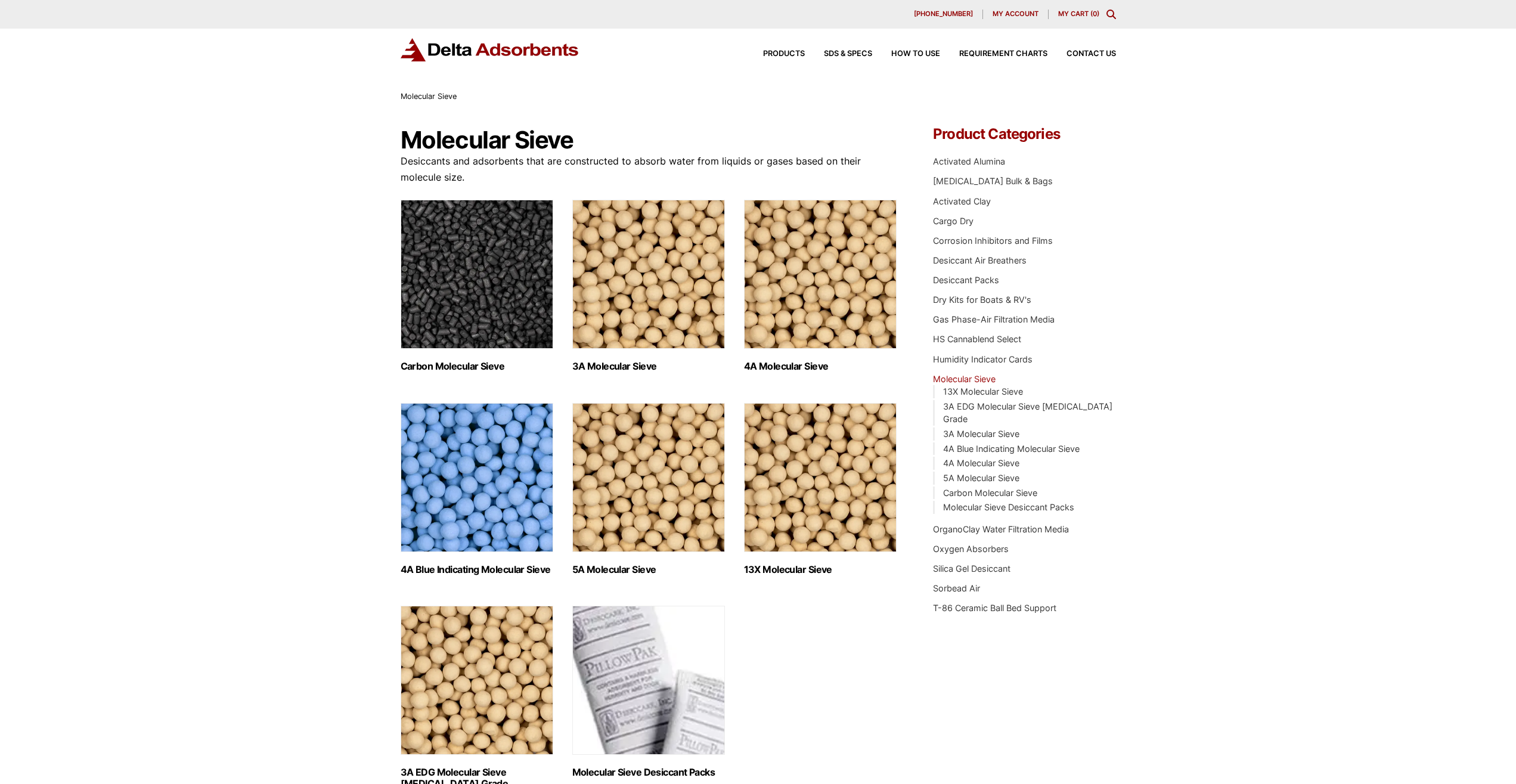
click at [462, 483] on img "Visit product category 4A Blue Indicating Molecular Sieve" at bounding box center [477, 477] width 153 height 149
click at [628, 275] on img "Visit product category 3A Molecular Sieve" at bounding box center [649, 274] width 153 height 149
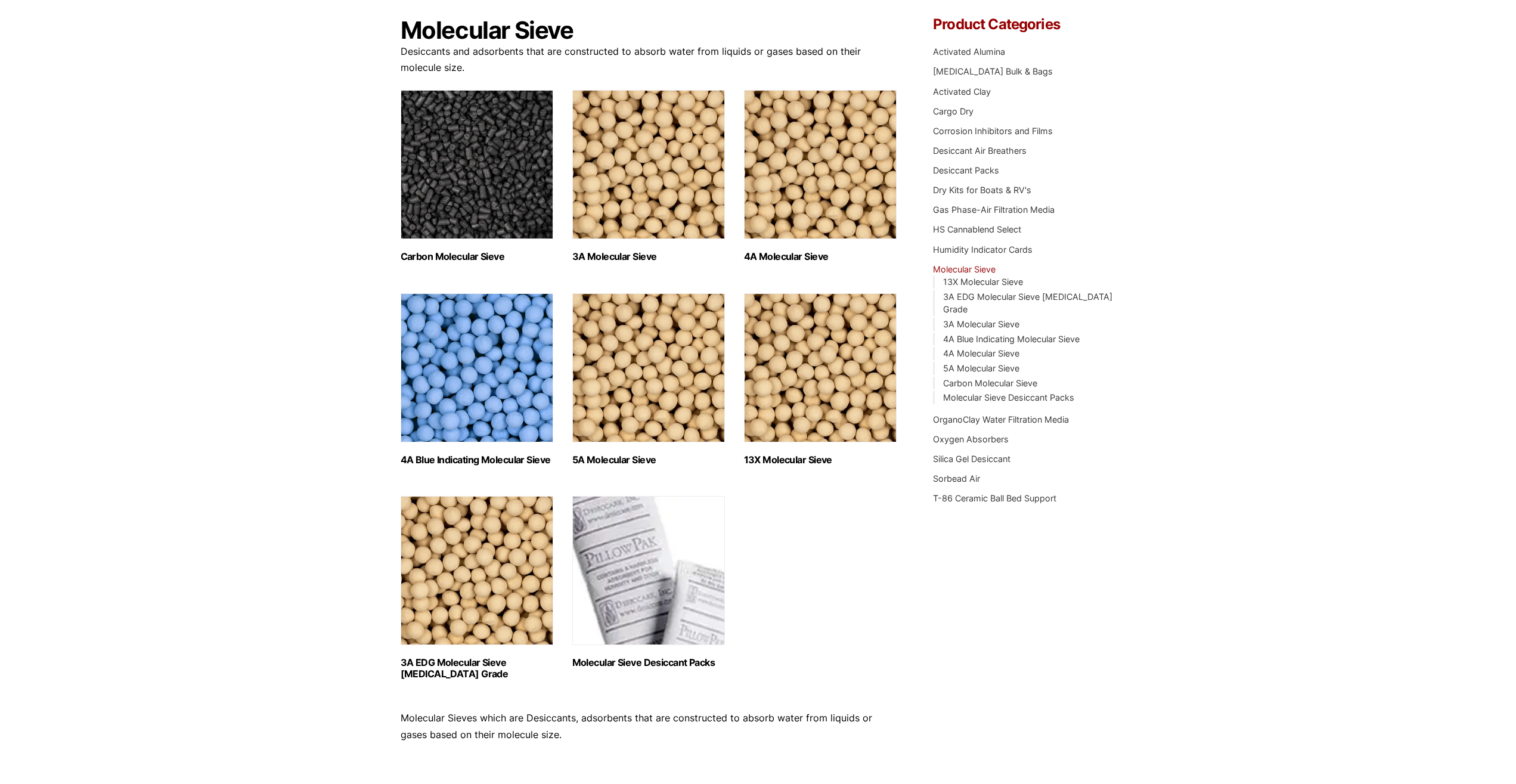
scroll to position [122, 0]
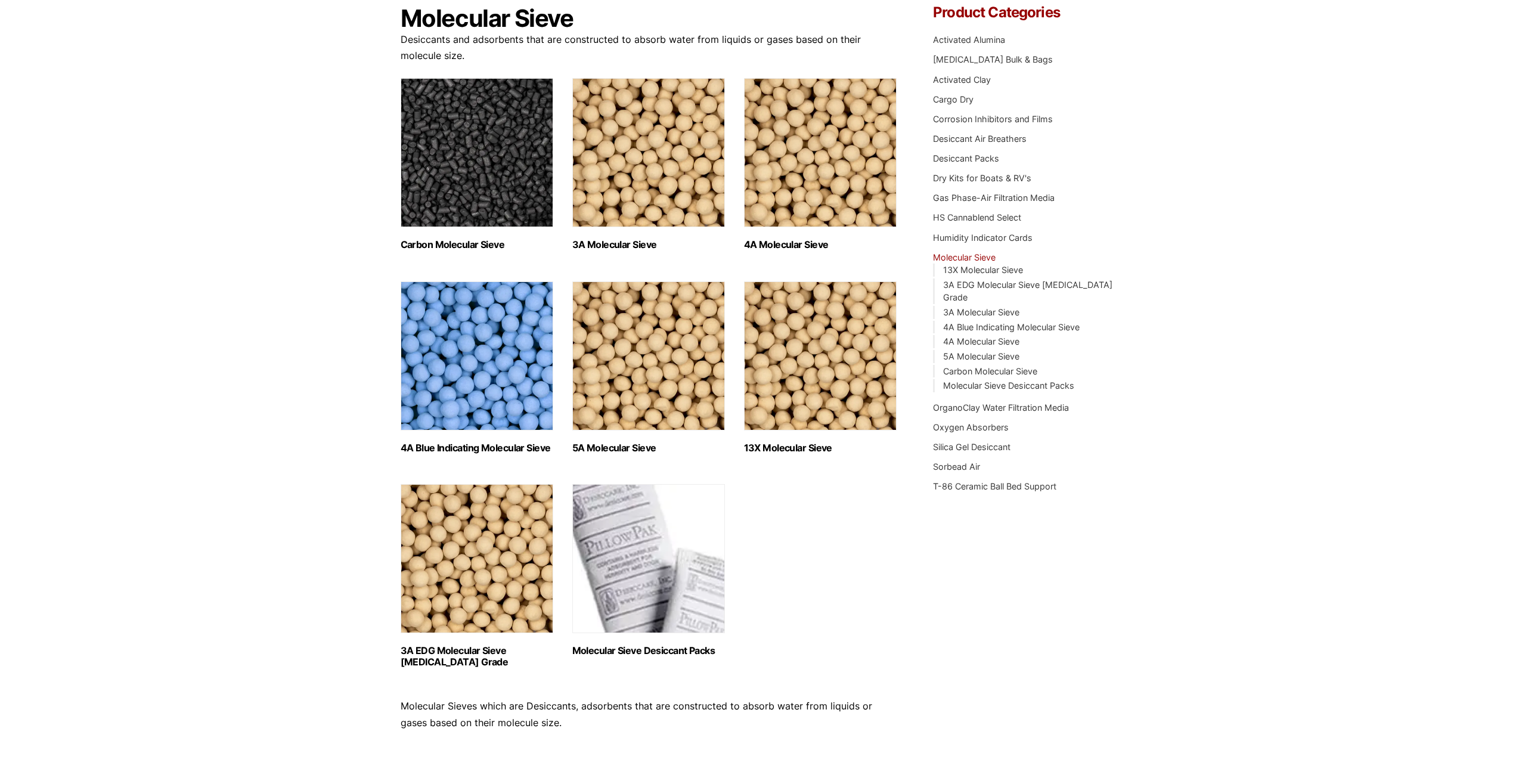
click at [611, 362] on img "Visit product category 5A Molecular Sieve" at bounding box center [649, 355] width 153 height 149
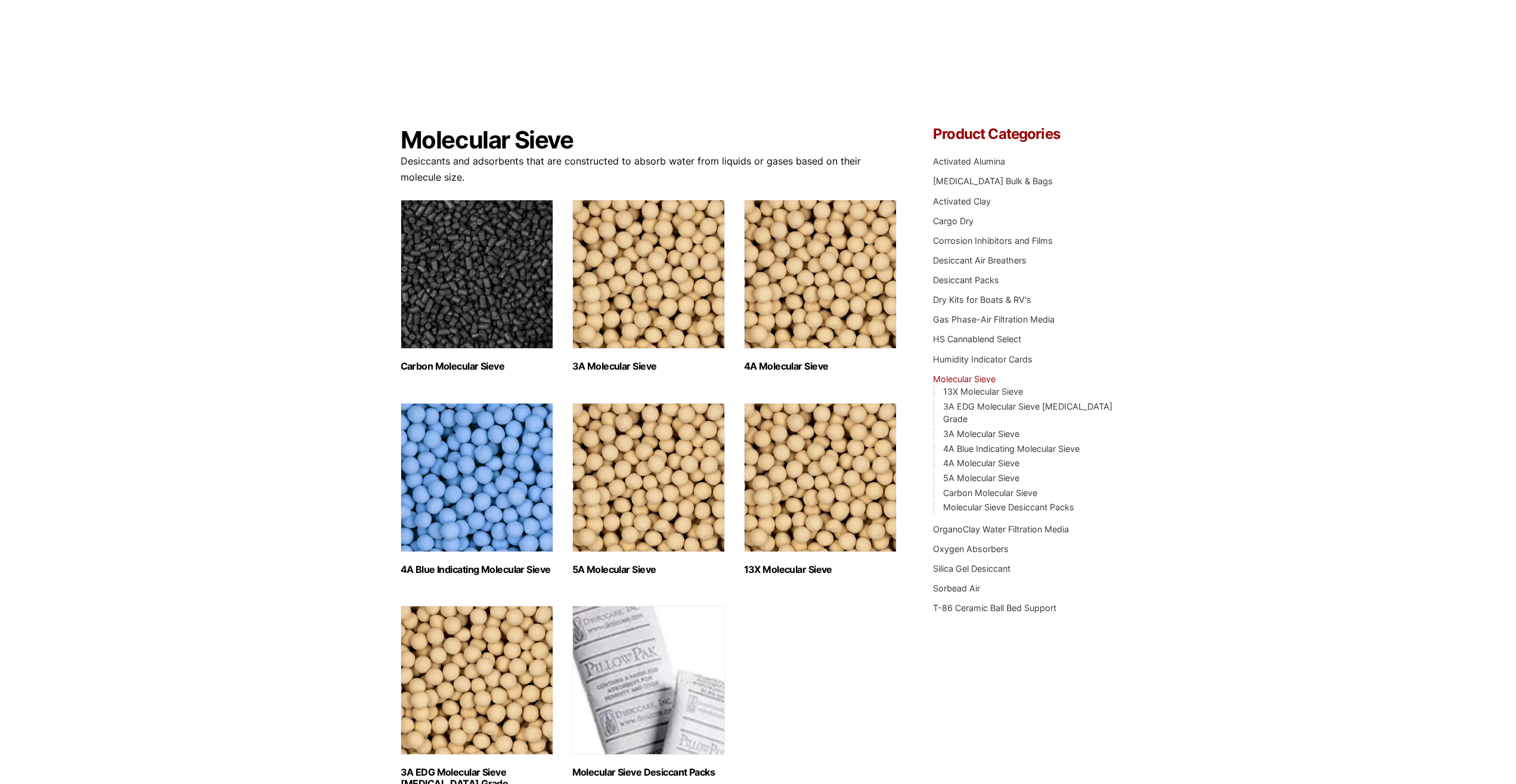
scroll to position [0, 0]
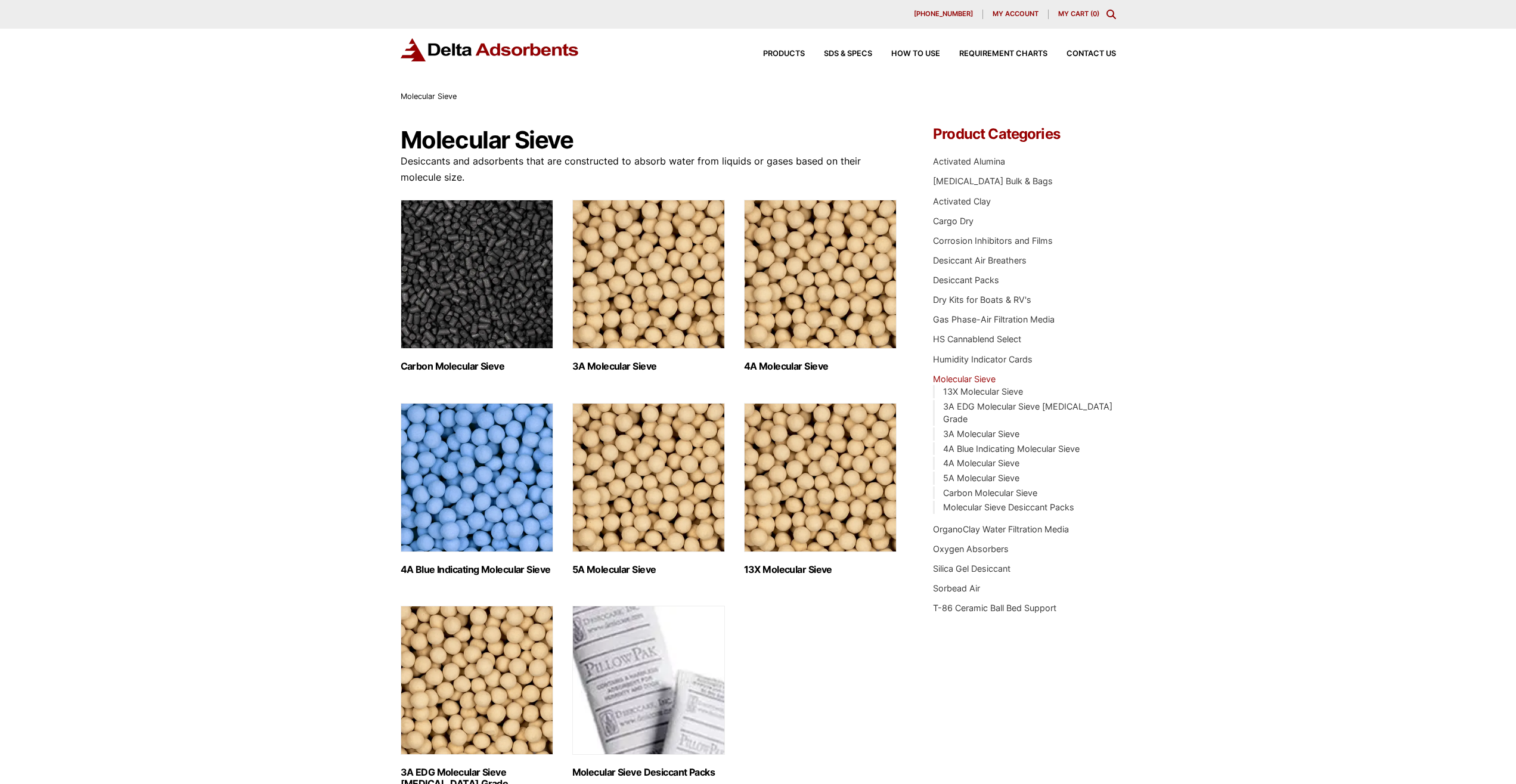
click at [811, 472] on img "Visit product category 13X Molecular Sieve" at bounding box center [821, 477] width 153 height 149
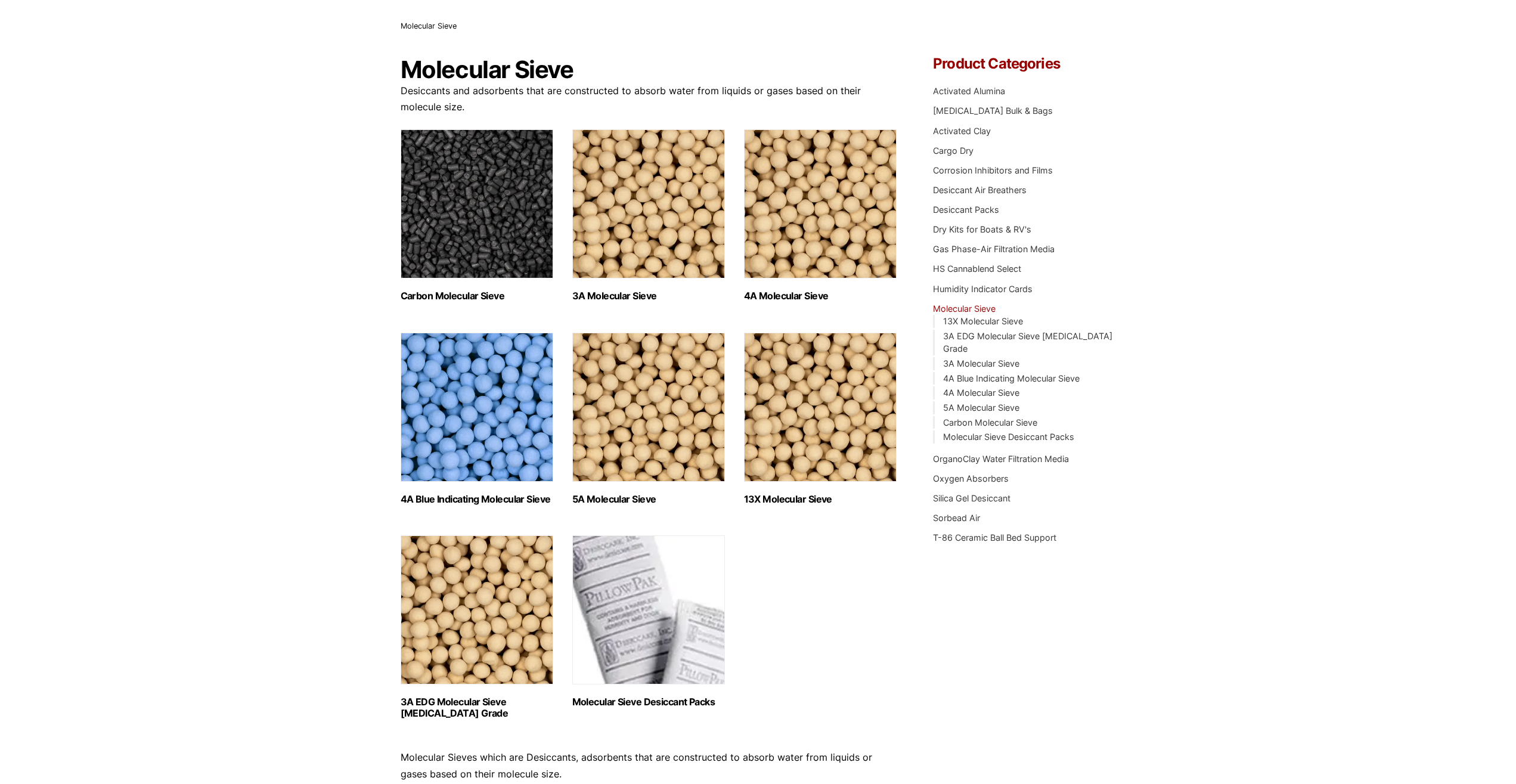
scroll to position [183, 0]
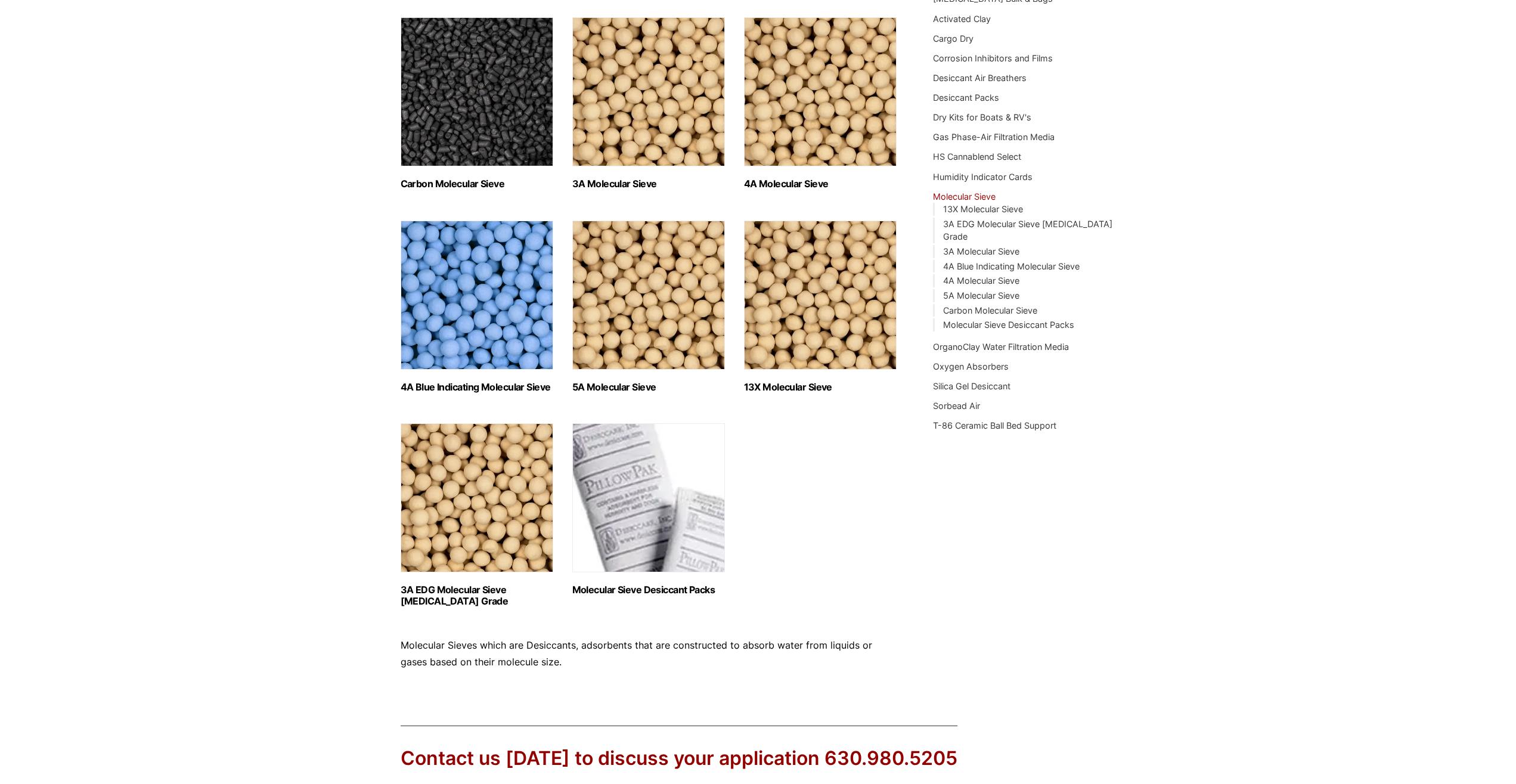
click at [483, 485] on img "Visit product category 3A EDG Molecular Sieve Ethanol Grade" at bounding box center [477, 497] width 153 height 149
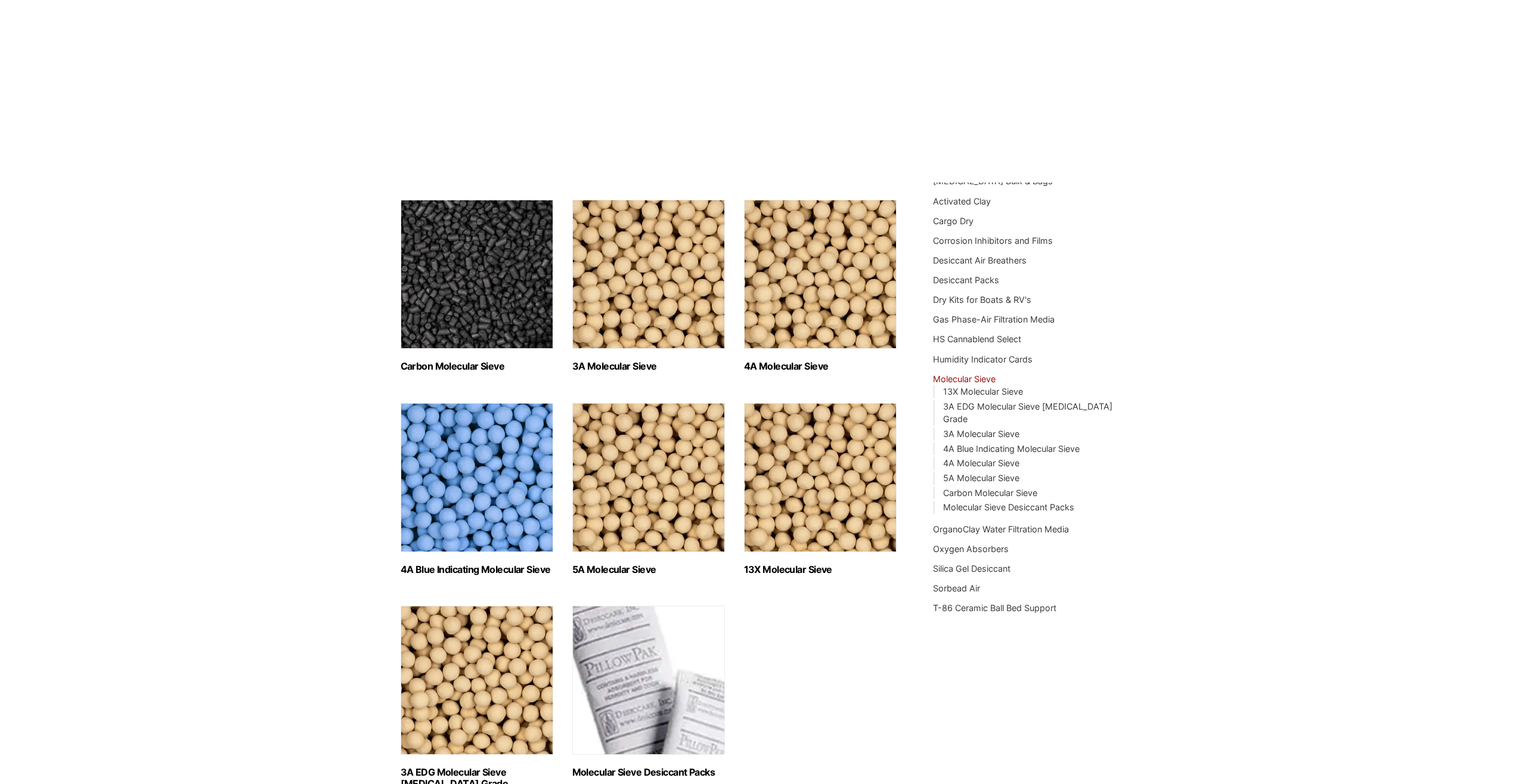
scroll to position [0, 0]
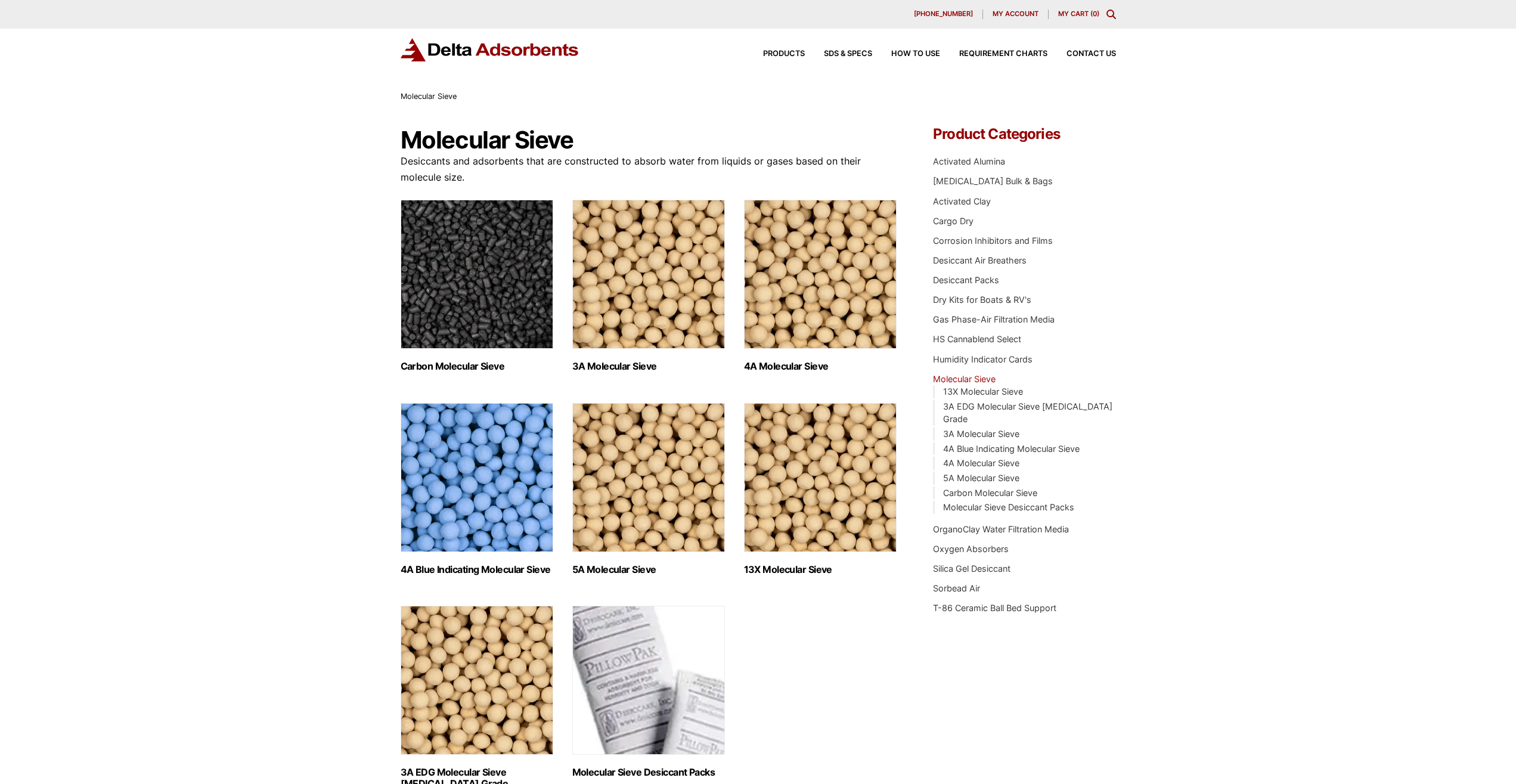
click at [502, 303] on img "Visit product category Carbon Molecular Sieve" at bounding box center [477, 274] width 153 height 149
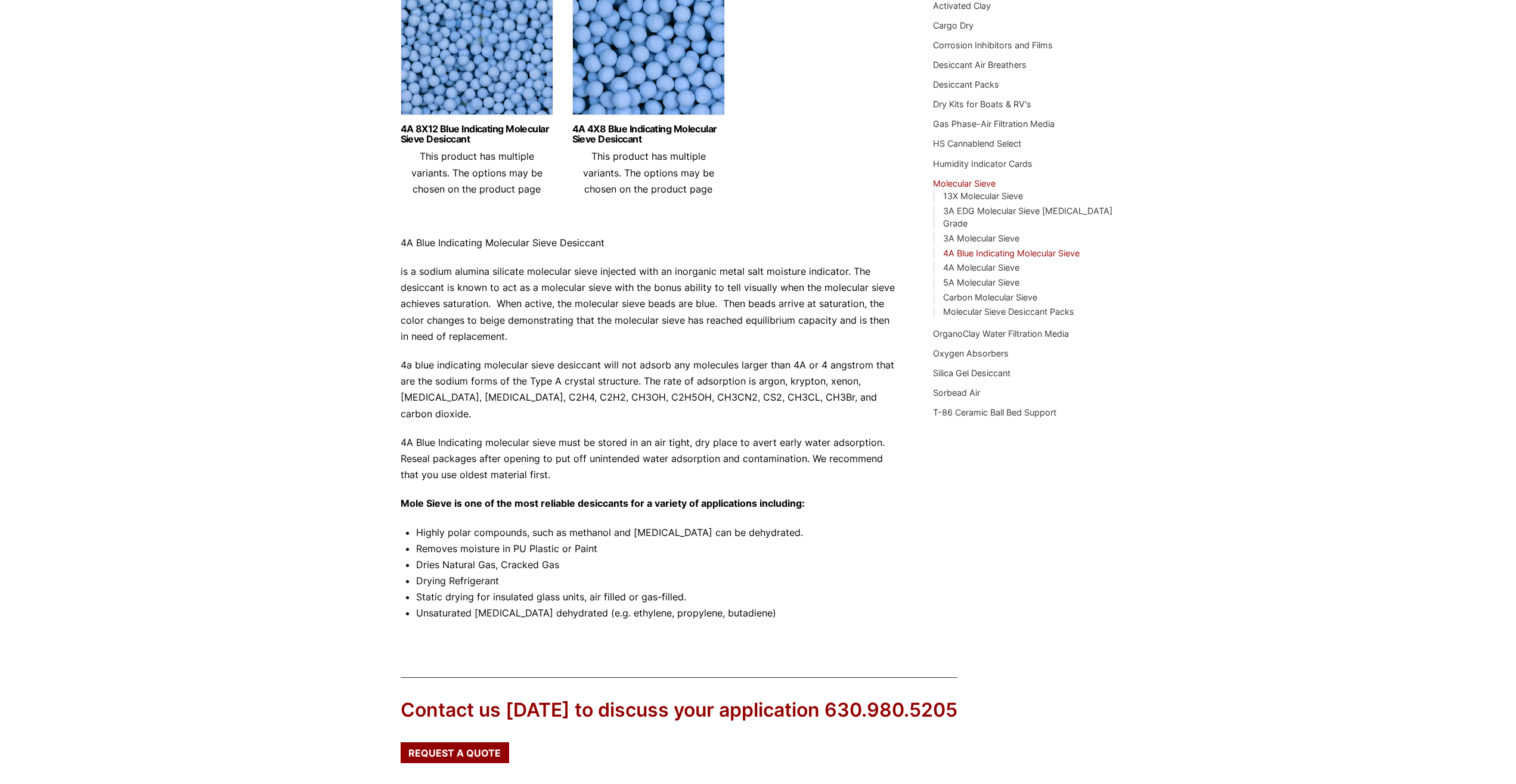
scroll to position [243, 0]
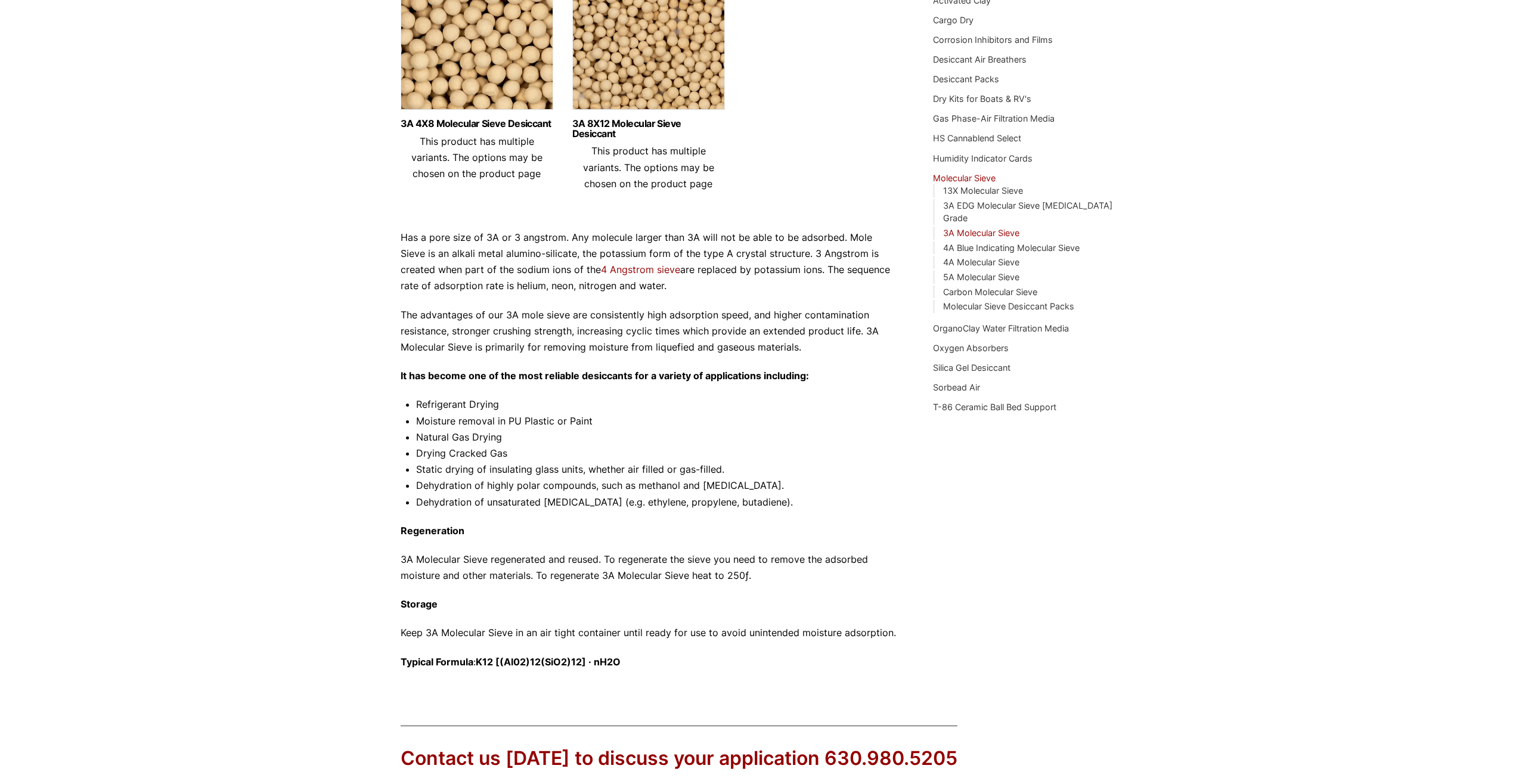
scroll to position [243, 0]
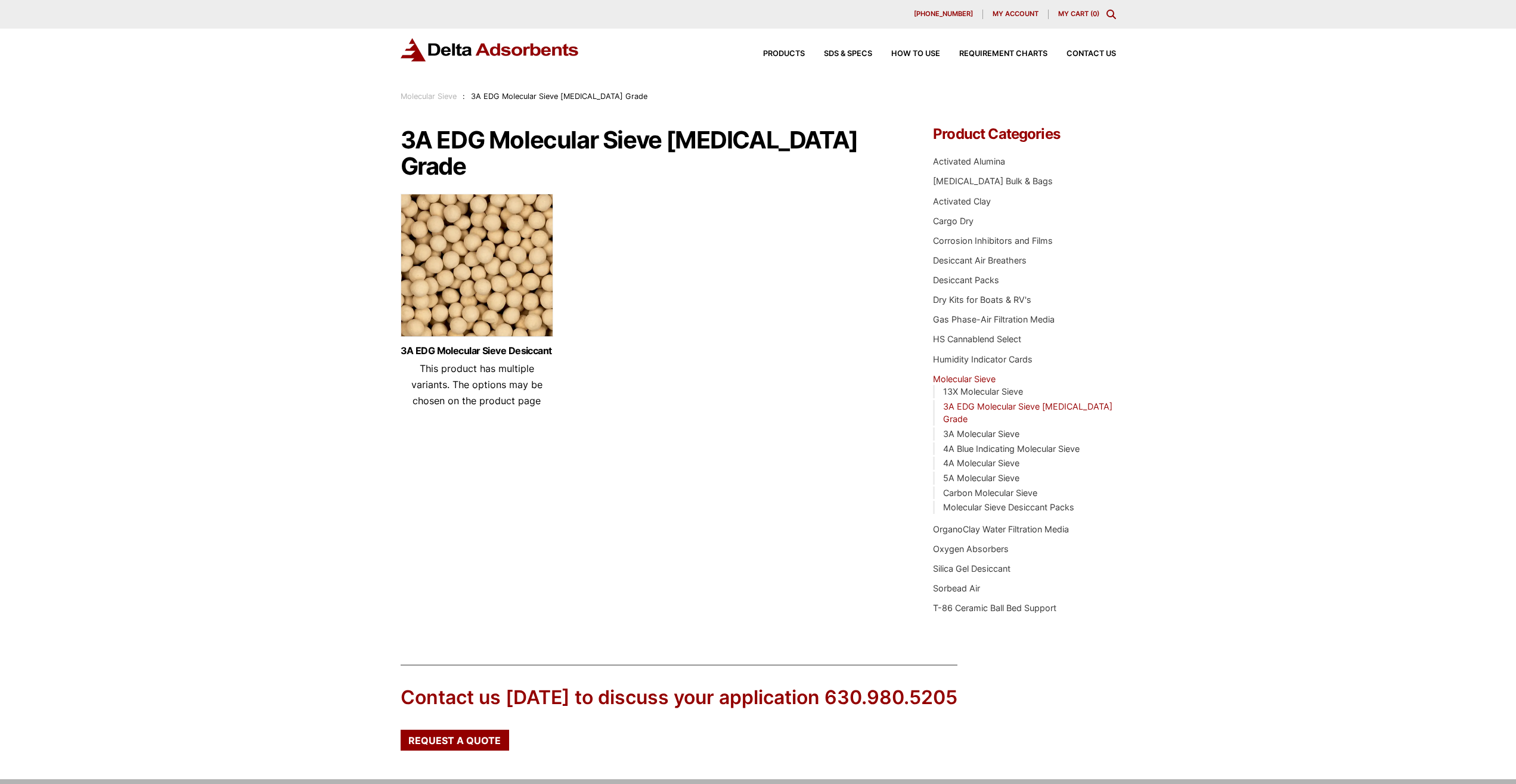
click at [474, 234] on img at bounding box center [477, 268] width 153 height 149
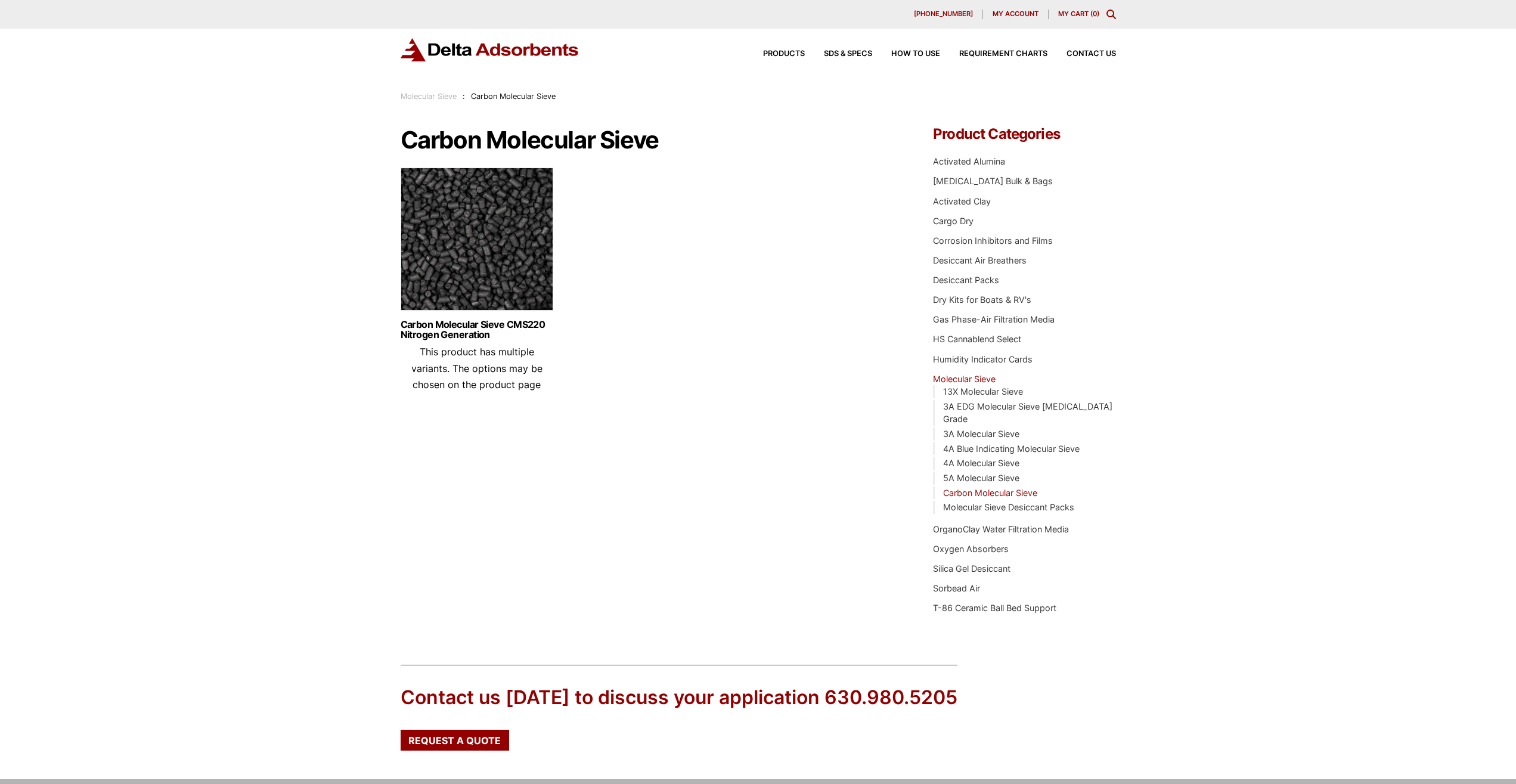
click at [502, 303] on img at bounding box center [477, 241] width 153 height 149
click at [457, 267] on img at bounding box center [477, 241] width 153 height 149
